Goal: Information Seeking & Learning: Find specific fact

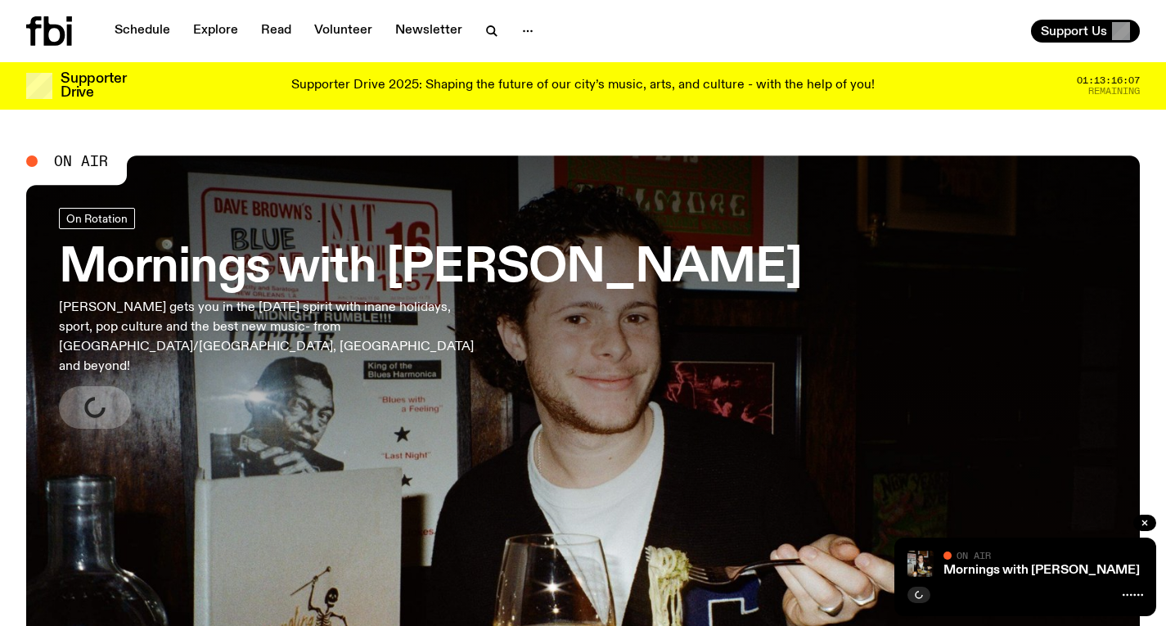
click at [308, 291] on h3 "Mornings with [PERSON_NAME]" at bounding box center [430, 268] width 743 height 46
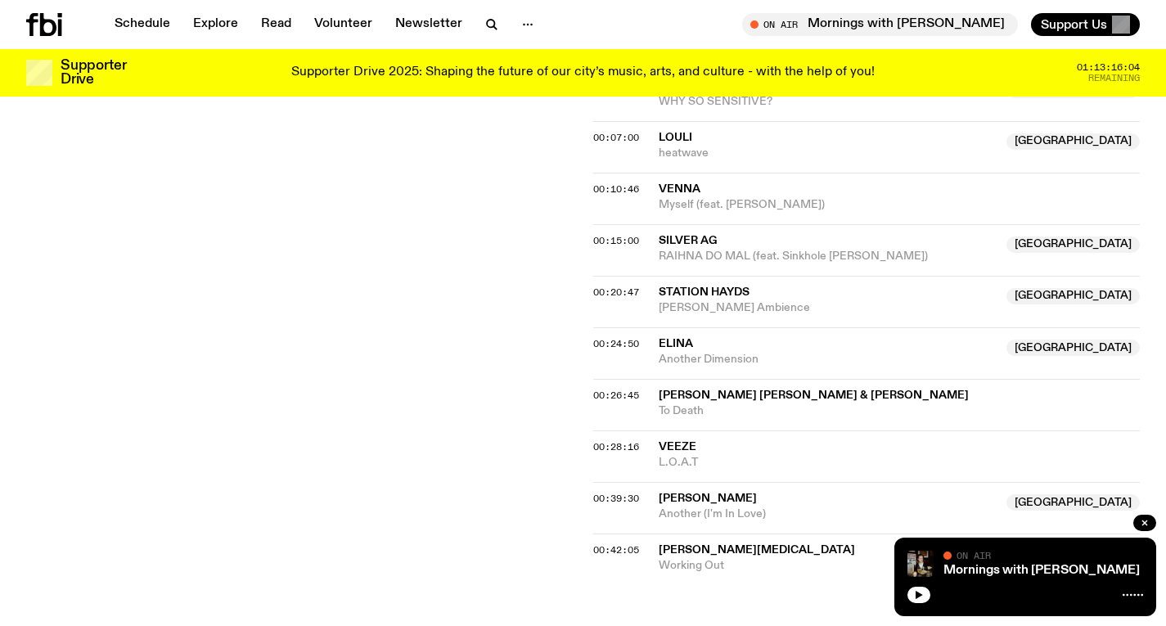
scroll to position [582, 0]
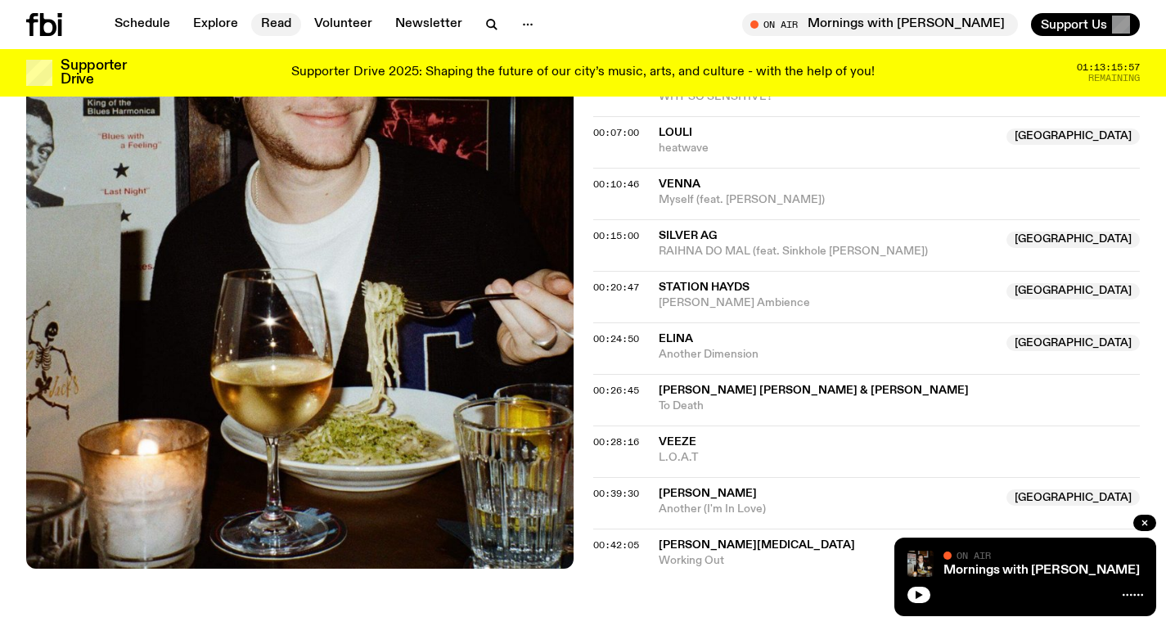
click at [251, 26] on link "Read" at bounding box center [276, 24] width 50 height 23
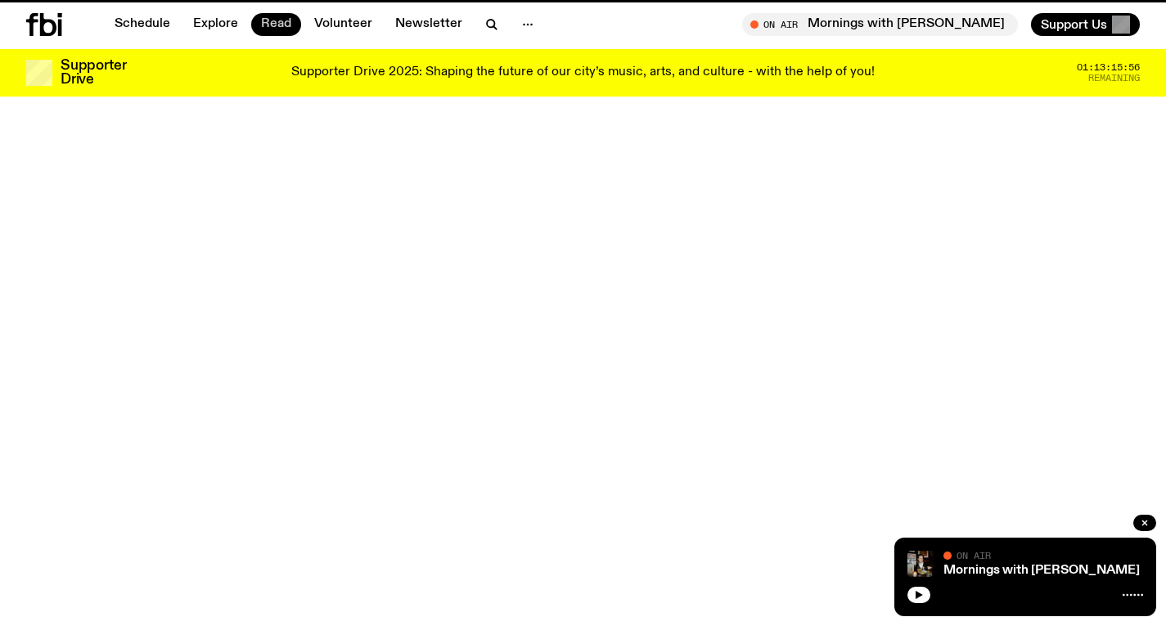
click at [256, 26] on link "Read" at bounding box center [276, 24] width 50 height 23
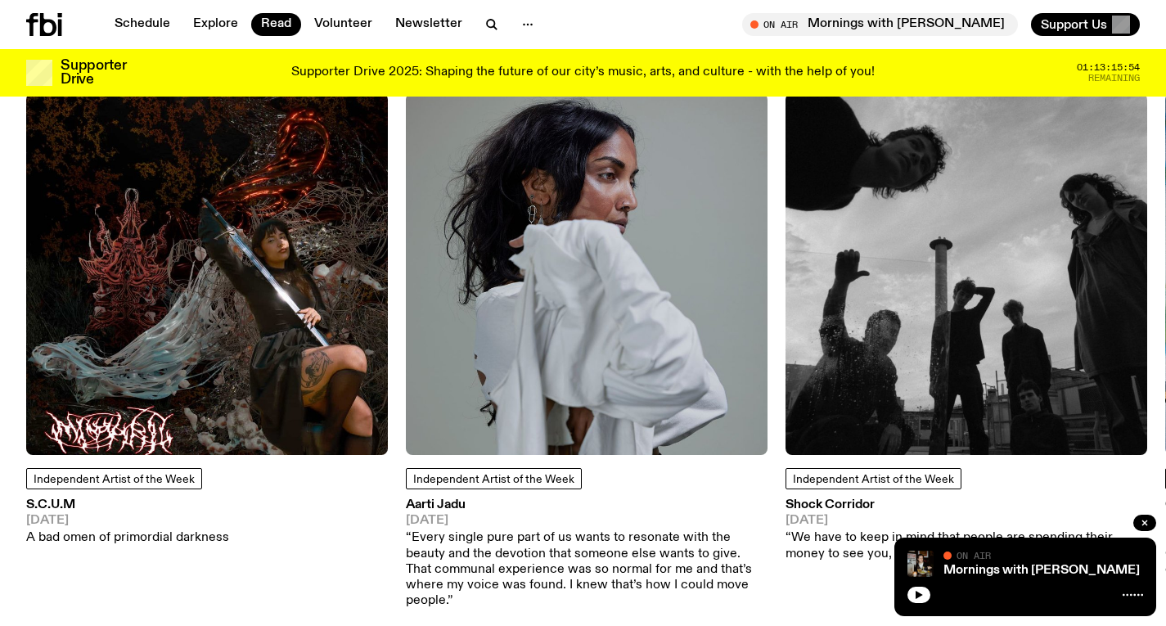
scroll to position [1479, 0]
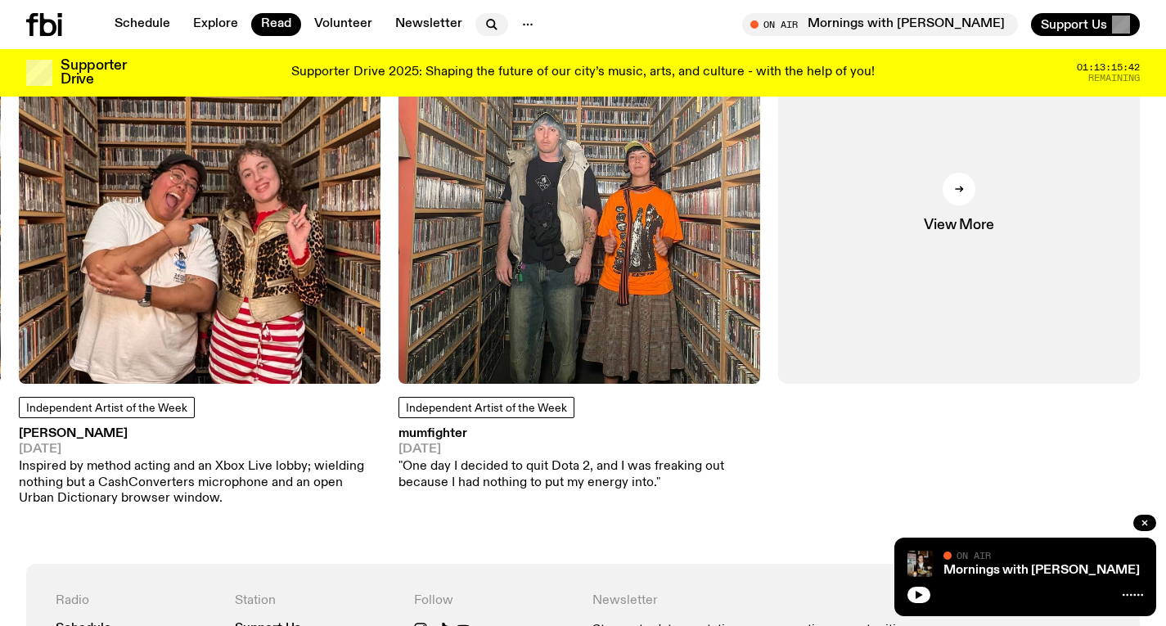
click at [490, 30] on icon "button" at bounding box center [492, 25] width 20 height 20
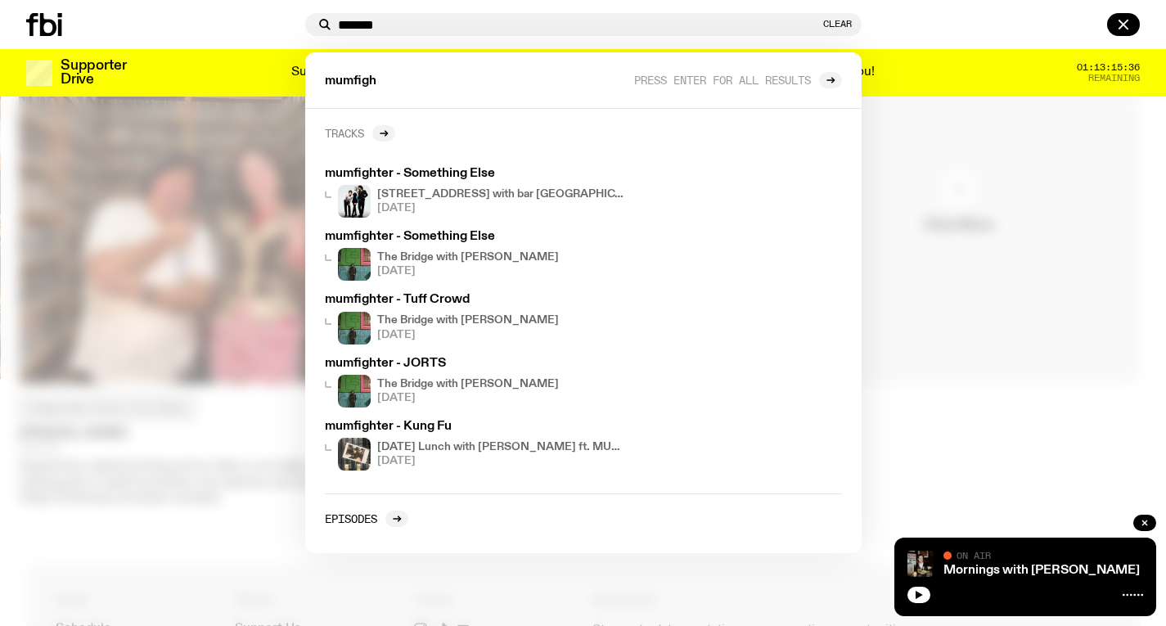
type input "*******"
click at [362, 125] on link "Tracks" at bounding box center [360, 133] width 70 height 16
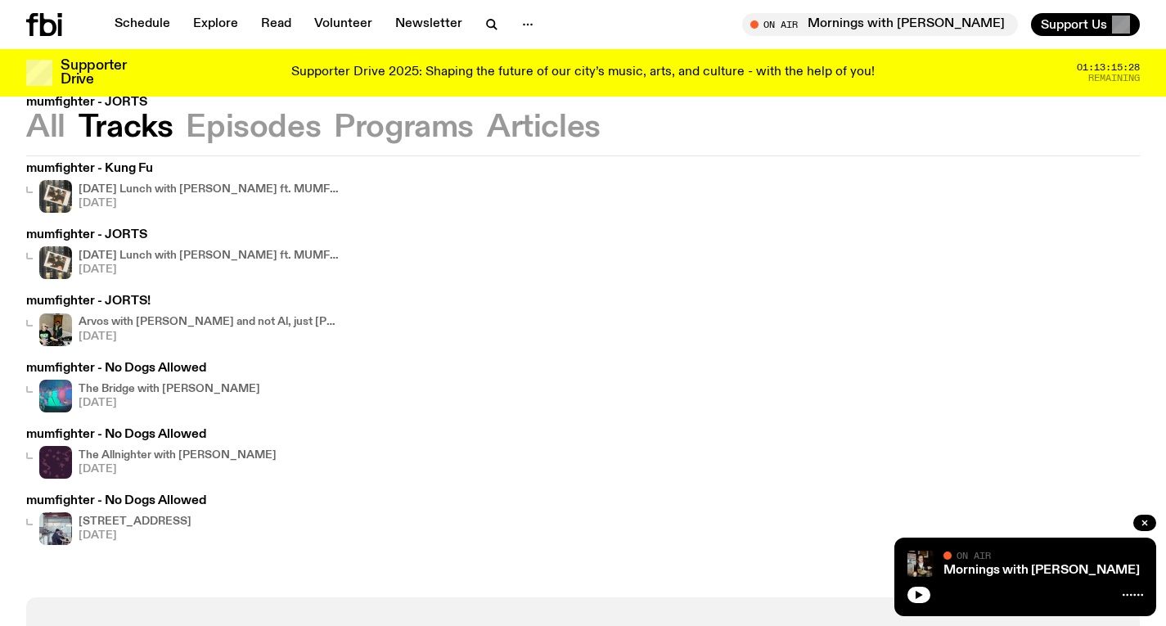
scroll to position [344, 0]
